Goal: Communication & Community: Participate in discussion

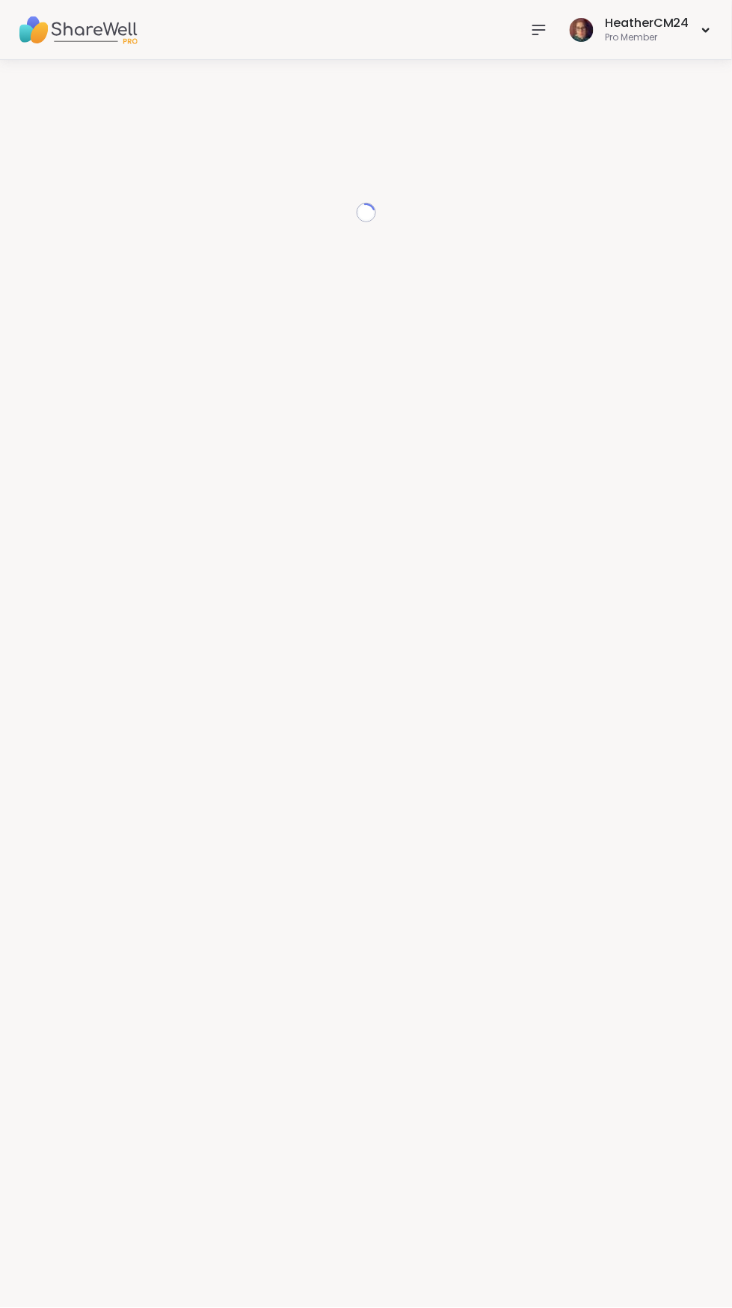
click at [545, 31] on icon at bounding box center [539, 30] width 18 height 18
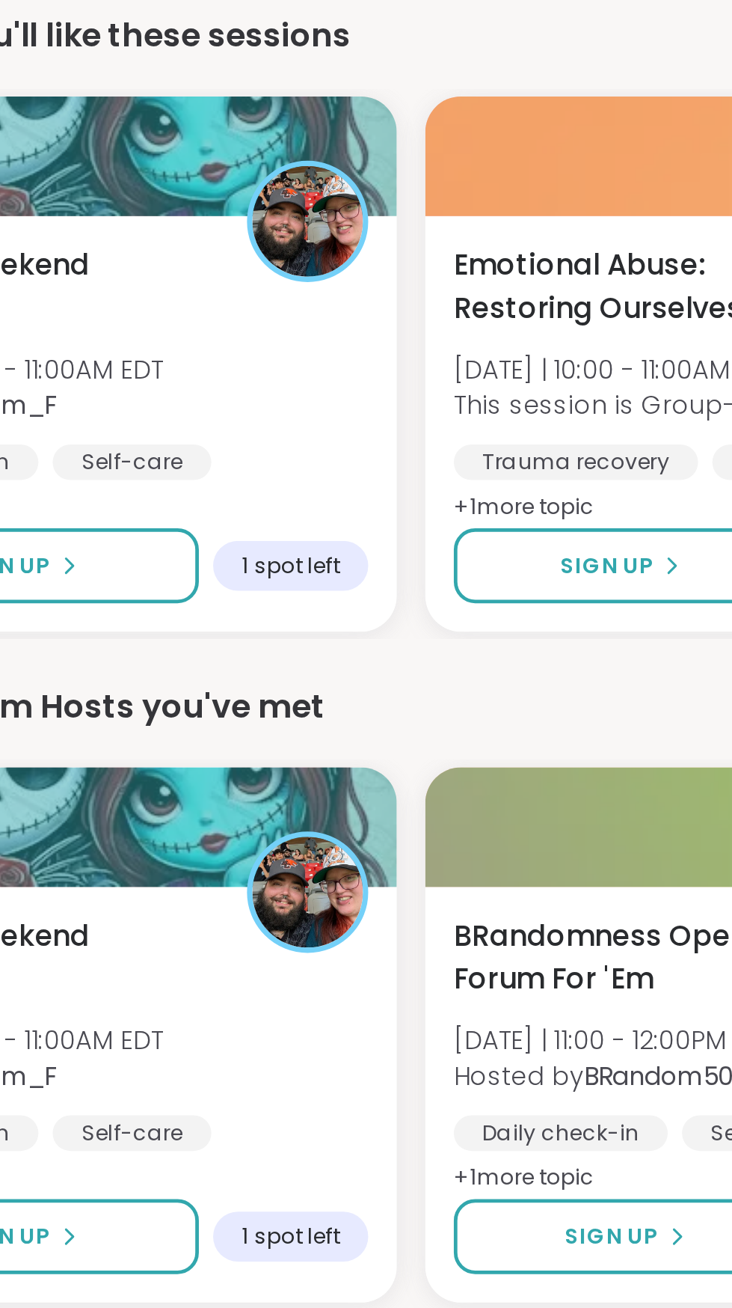
scroll to position [4, 0]
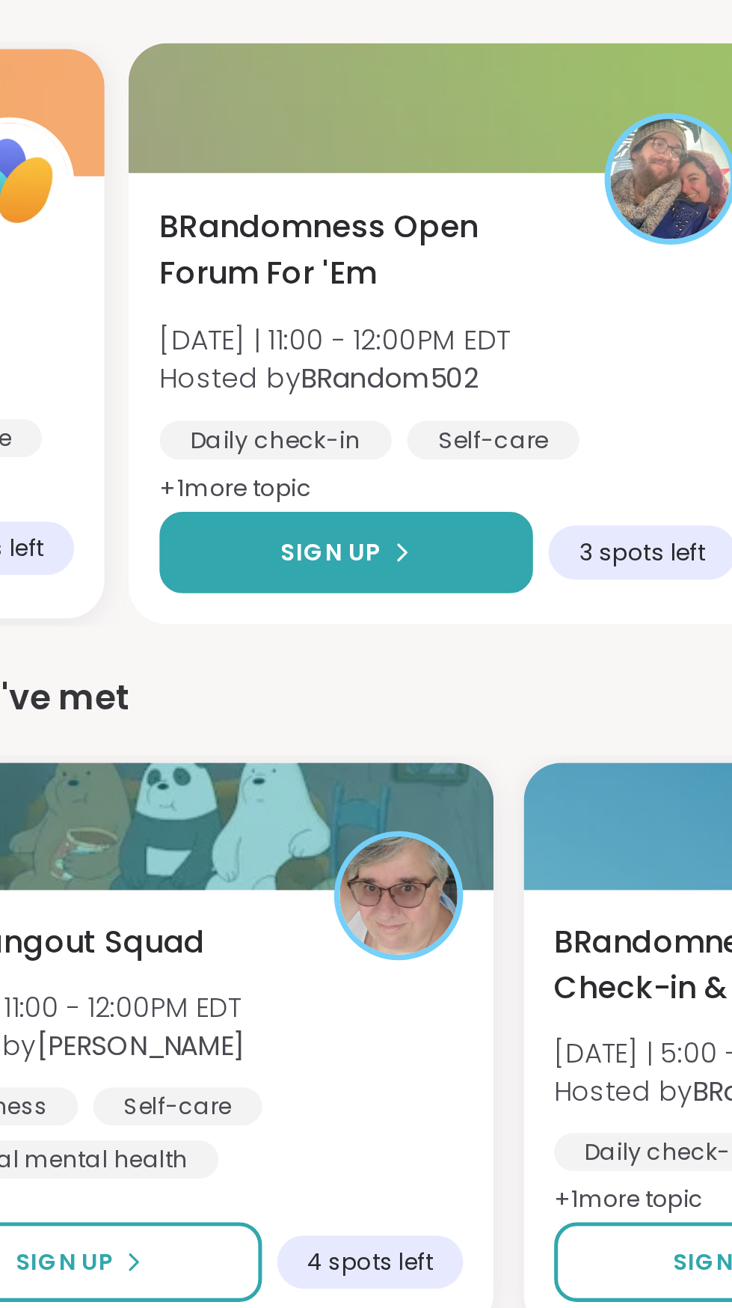
click at [347, 716] on button "Sign Up" at bounding box center [322, 716] width 147 height 32
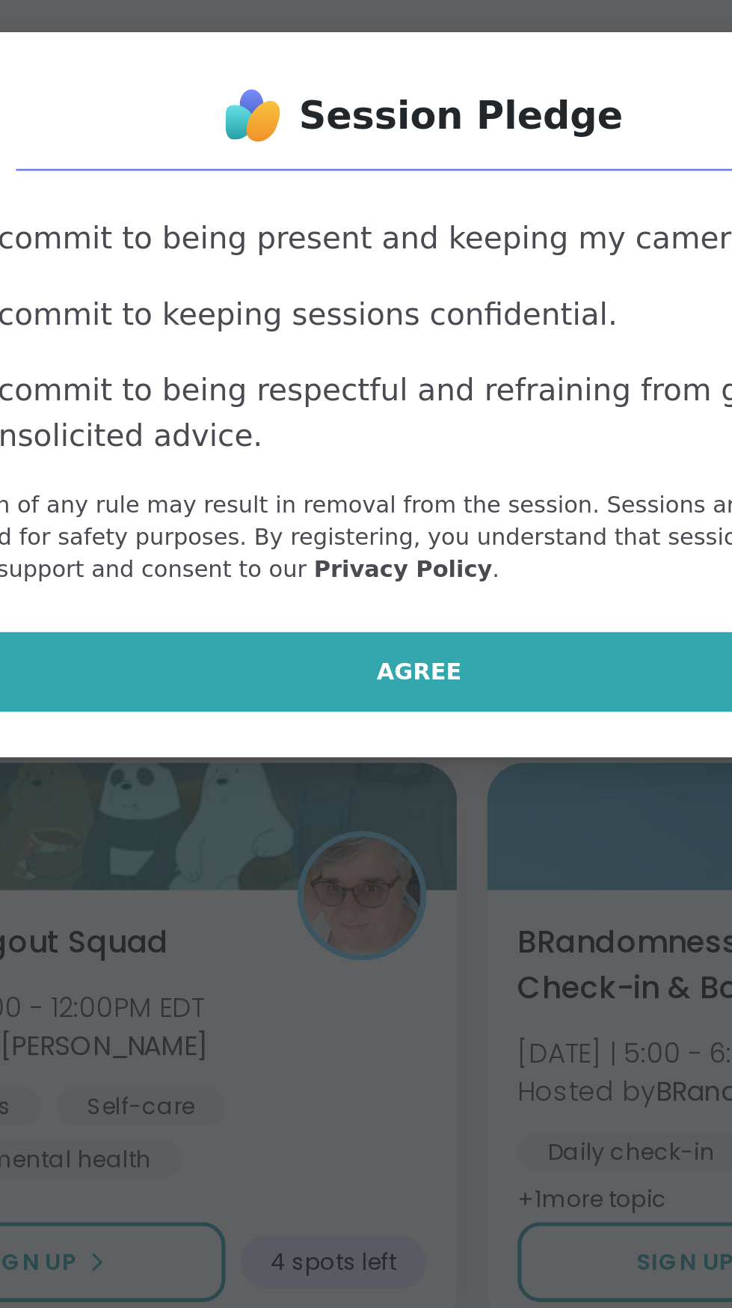
click at [381, 779] on button "Agree" at bounding box center [366, 762] width 390 height 31
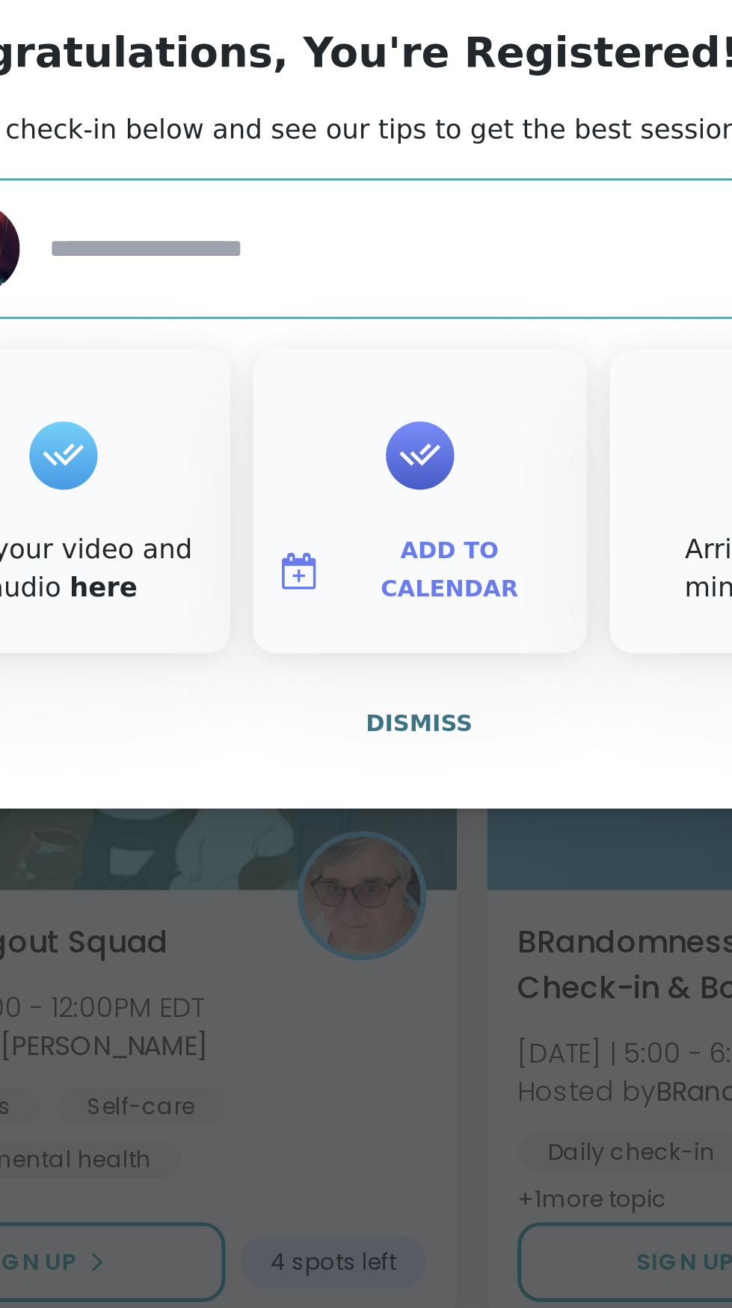
type textarea "*"
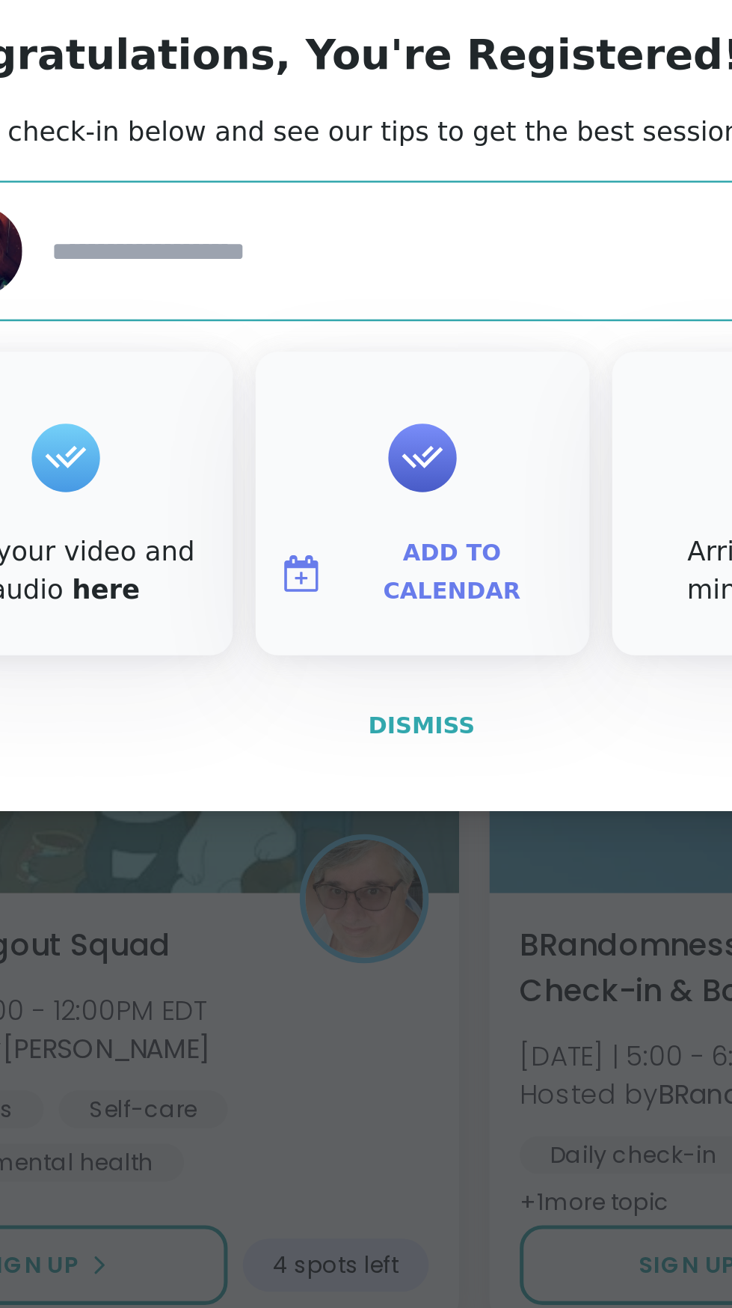
click at [377, 789] on span "Dismiss" at bounding box center [366, 783] width 42 height 10
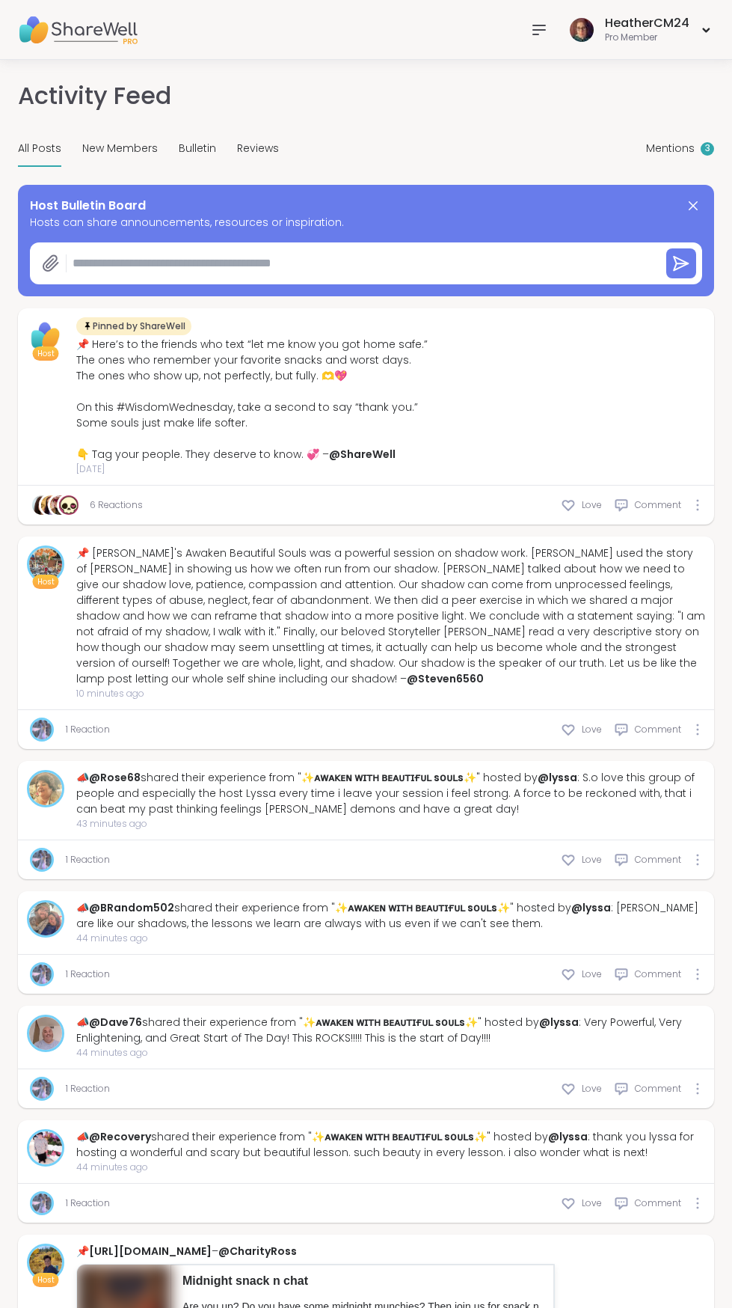
type textarea "*"
